Goal: Information Seeking & Learning: Learn about a topic

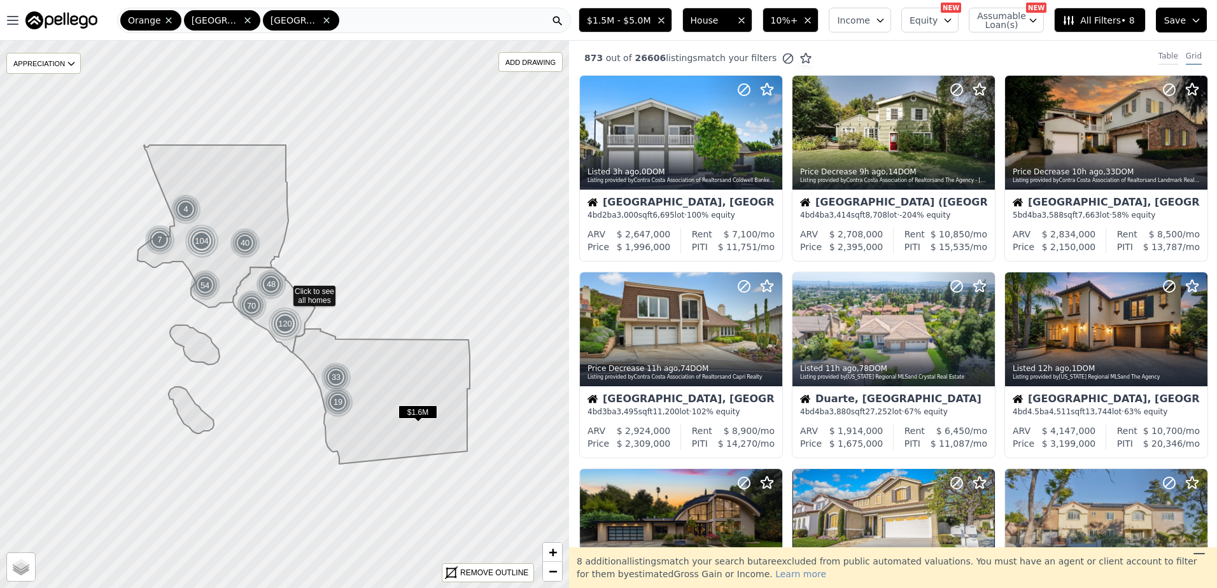
click at [1158, 53] on div "Table" at bounding box center [1168, 58] width 20 height 14
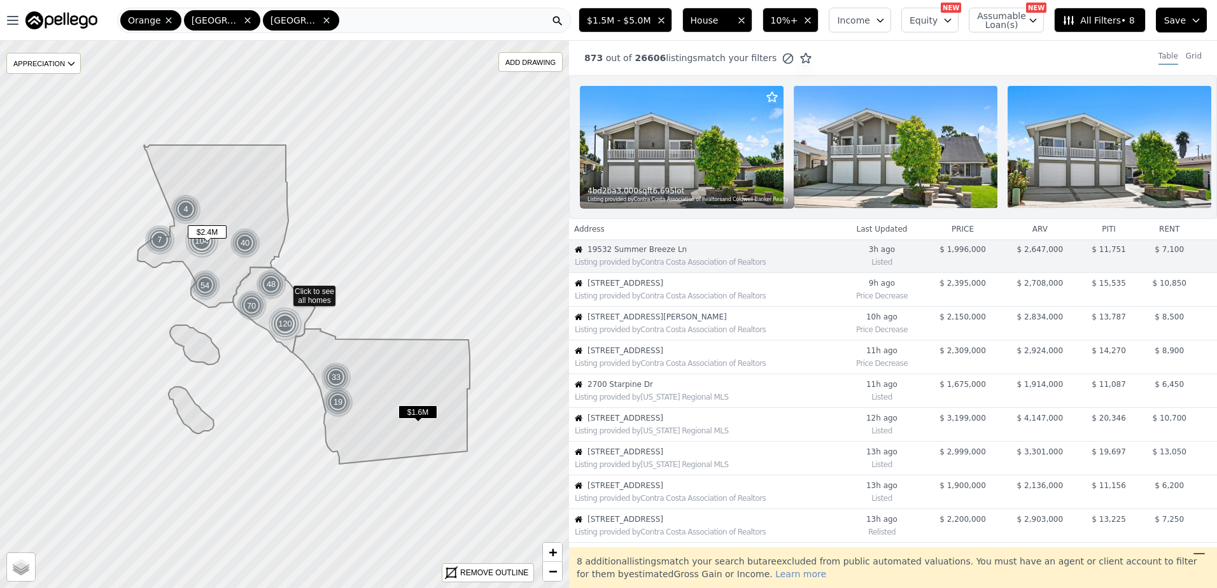
click at [666, 288] on span "6800 Pacific View Dr" at bounding box center [712, 283] width 251 height 10
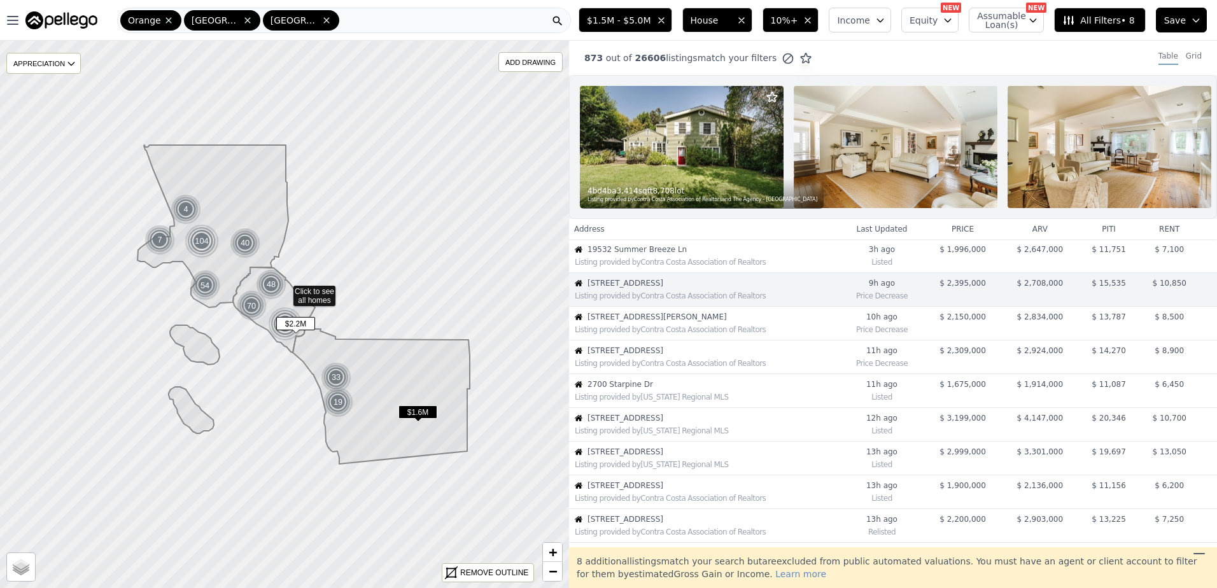
click at [657, 322] on span "18 Calle De La Luna" at bounding box center [712, 317] width 251 height 10
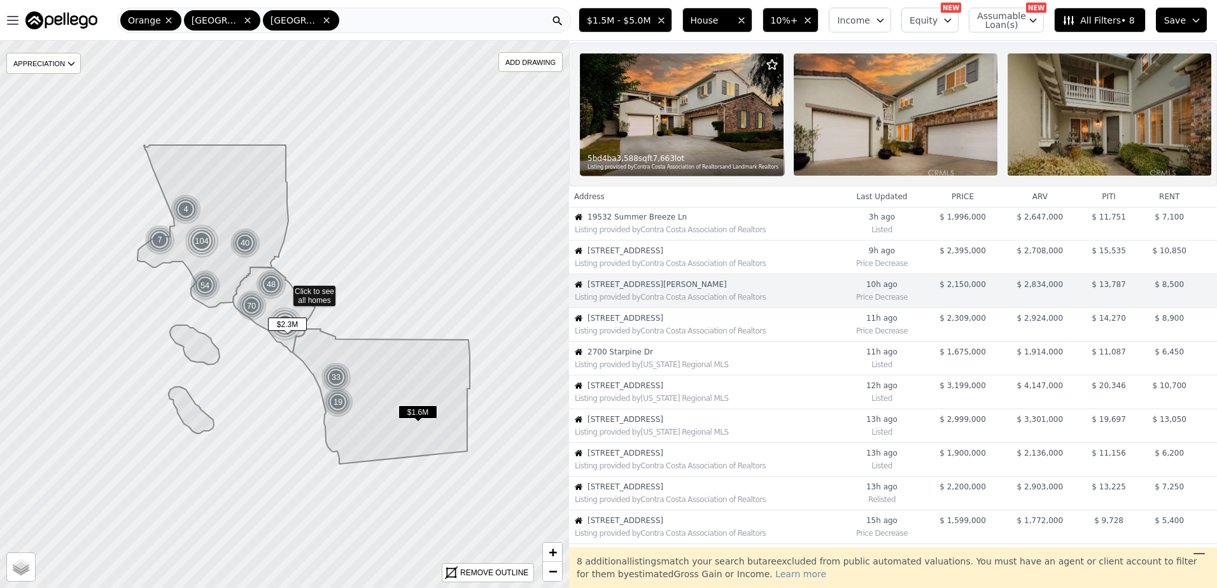
click at [657, 323] on span "3807 Via Manzana" at bounding box center [712, 318] width 251 height 10
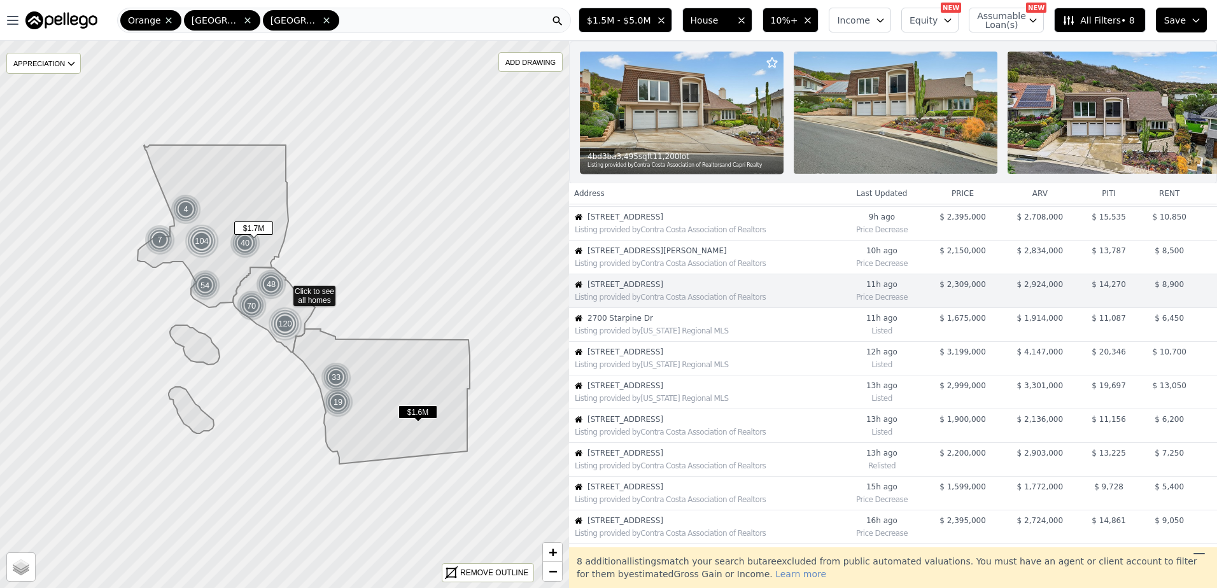
click at [657, 323] on span "2700 Starpine Dr" at bounding box center [712, 318] width 251 height 10
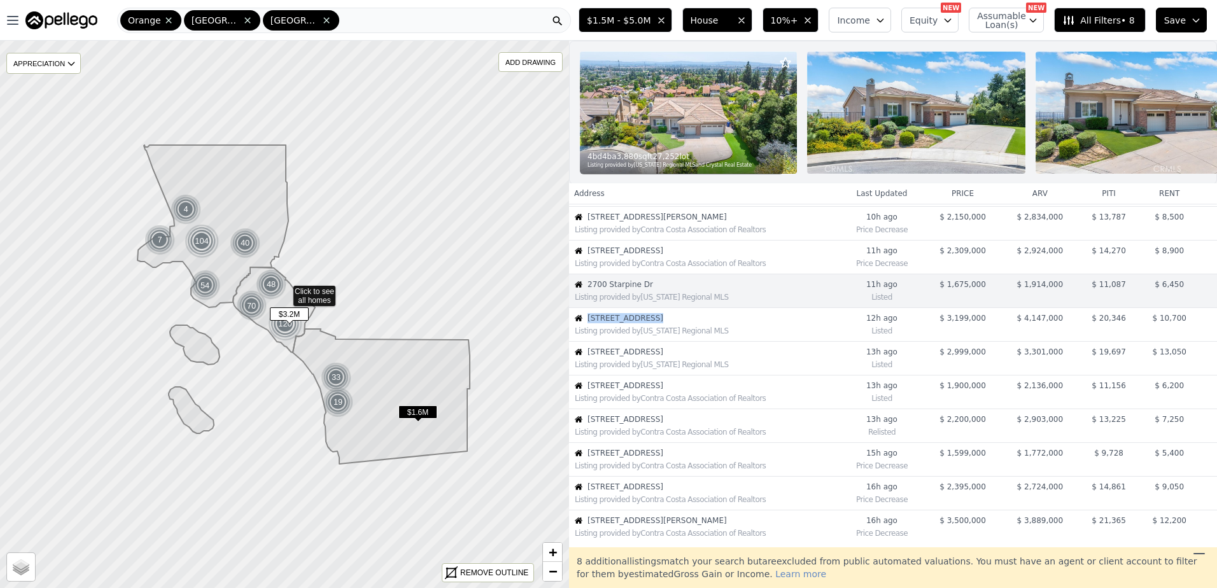
click at [657, 323] on span "33 Basilica Pl" at bounding box center [712, 318] width 251 height 10
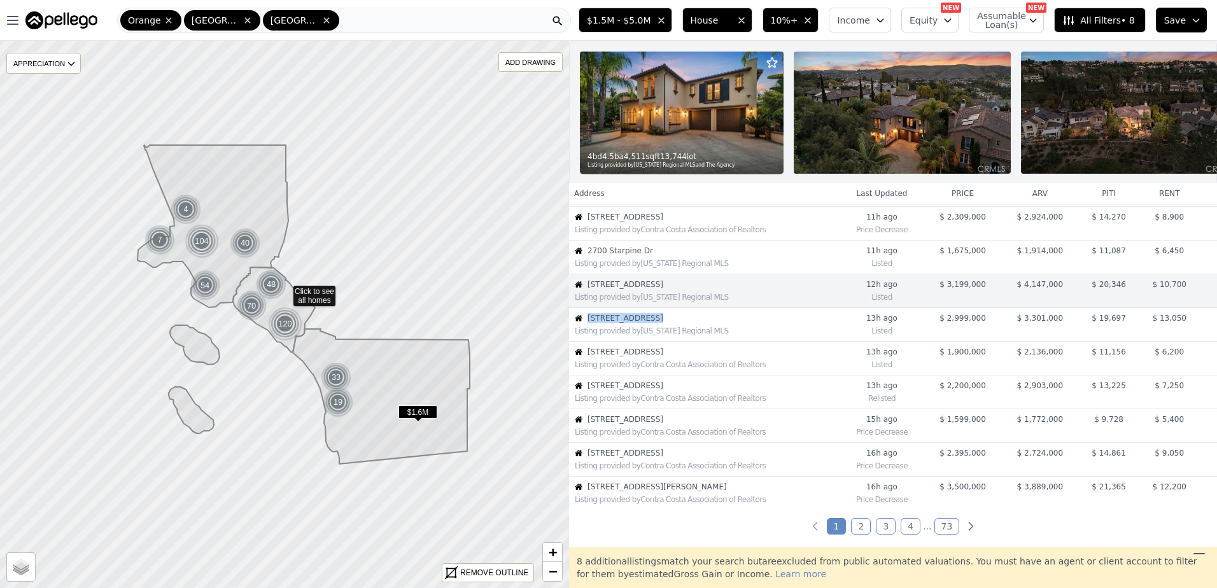
click at [657, 323] on span "4415 Vanalden Ave" at bounding box center [712, 318] width 251 height 10
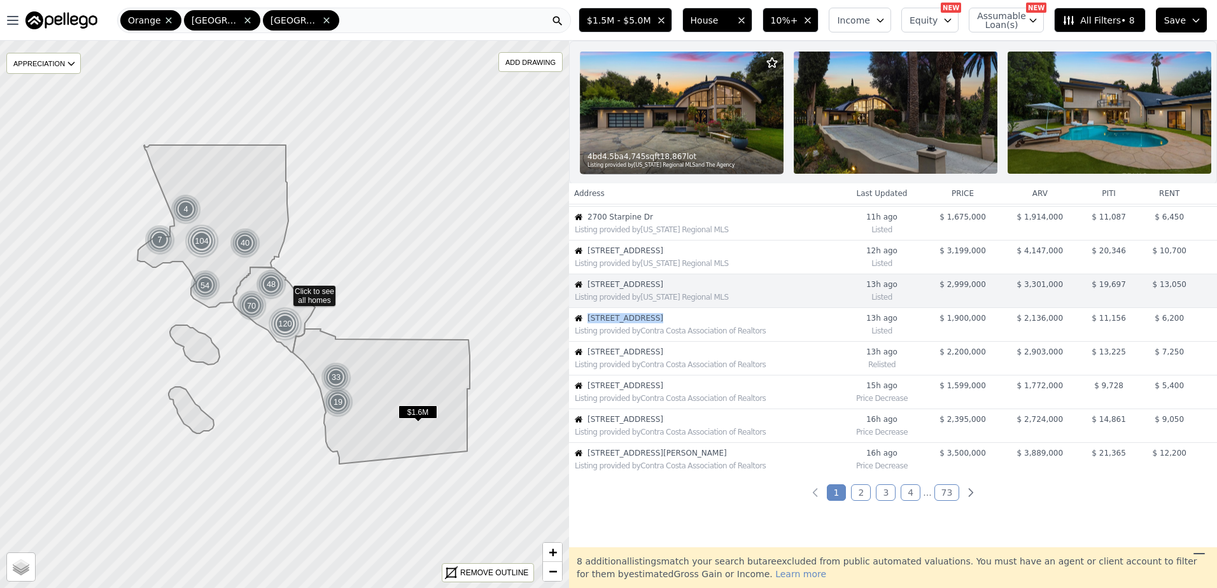
click at [657, 323] on span "12 Lyon Rdg" at bounding box center [712, 318] width 251 height 10
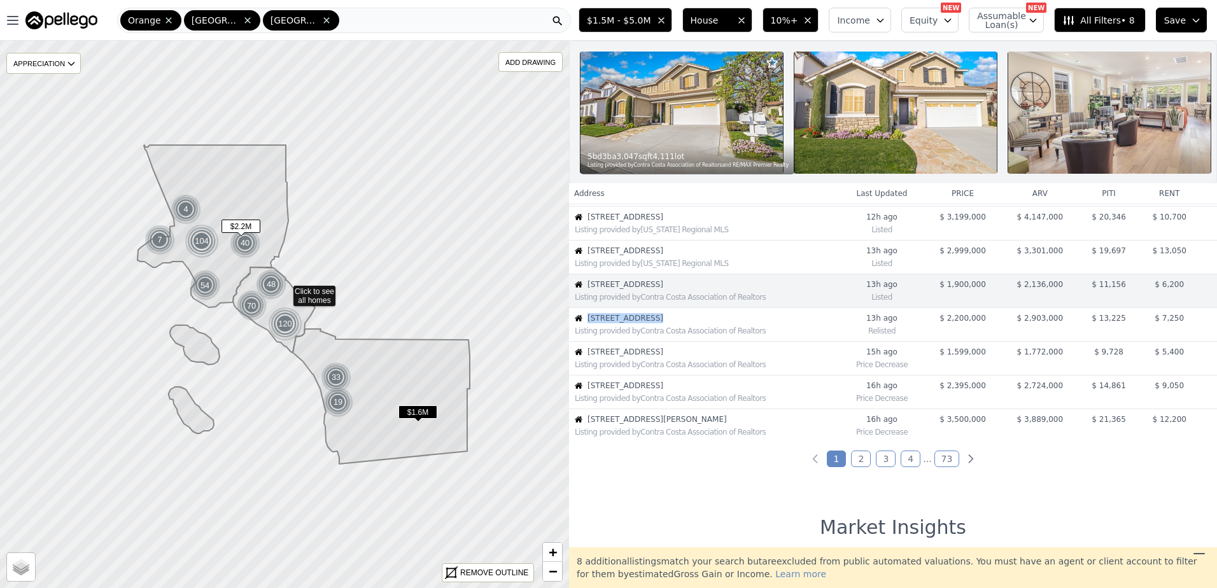
click at [657, 323] on span "99 W Grandview Ave" at bounding box center [712, 318] width 251 height 10
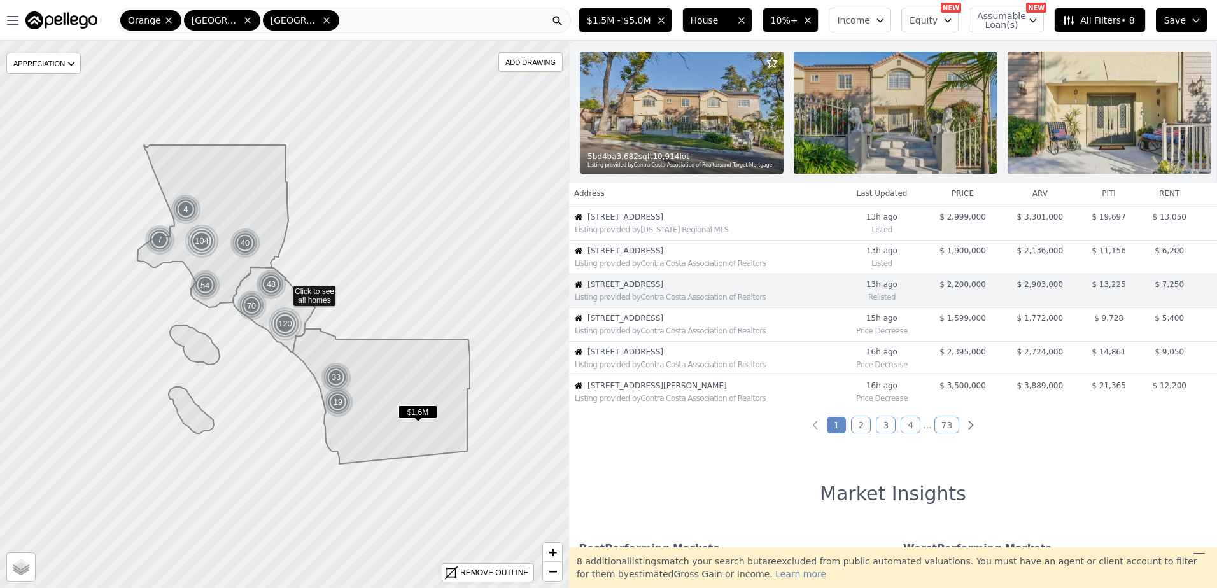
click at [657, 323] on span "3033 E Sunset Hill Dr" at bounding box center [712, 318] width 251 height 10
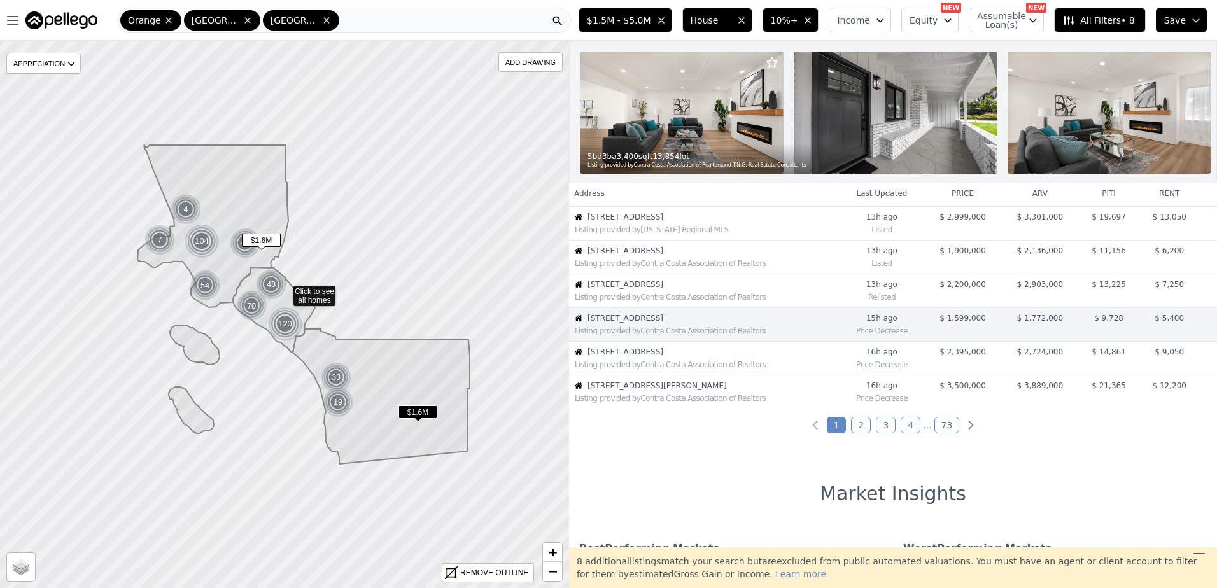
scroll to position [269, 0]
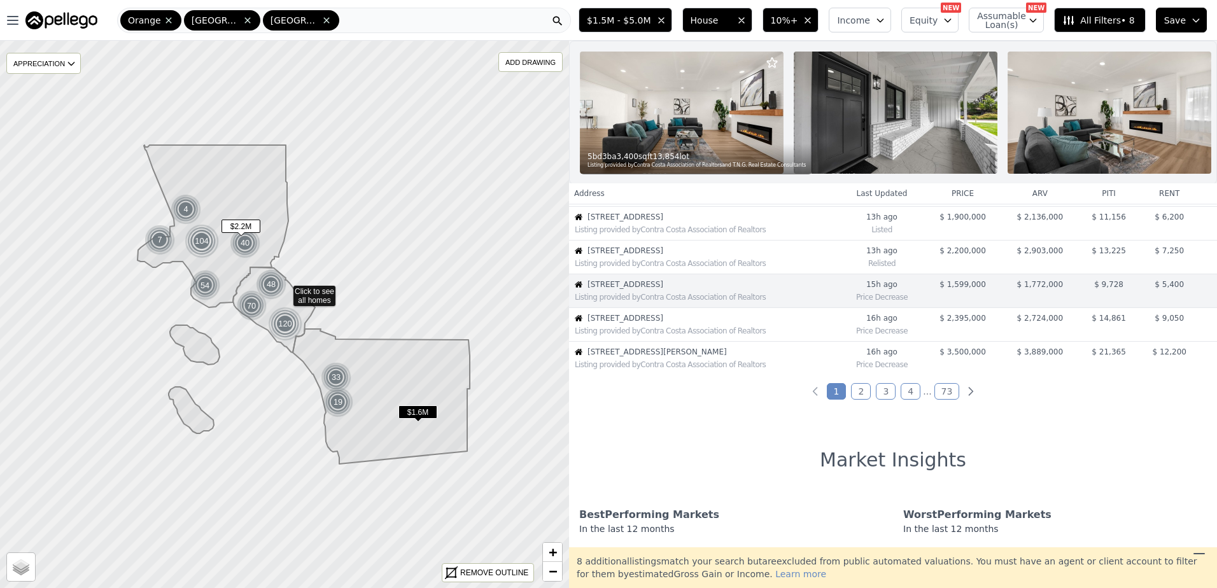
click at [647, 256] on span "99 W Grandview Ave" at bounding box center [712, 251] width 251 height 10
